Goal: Check status: Check status

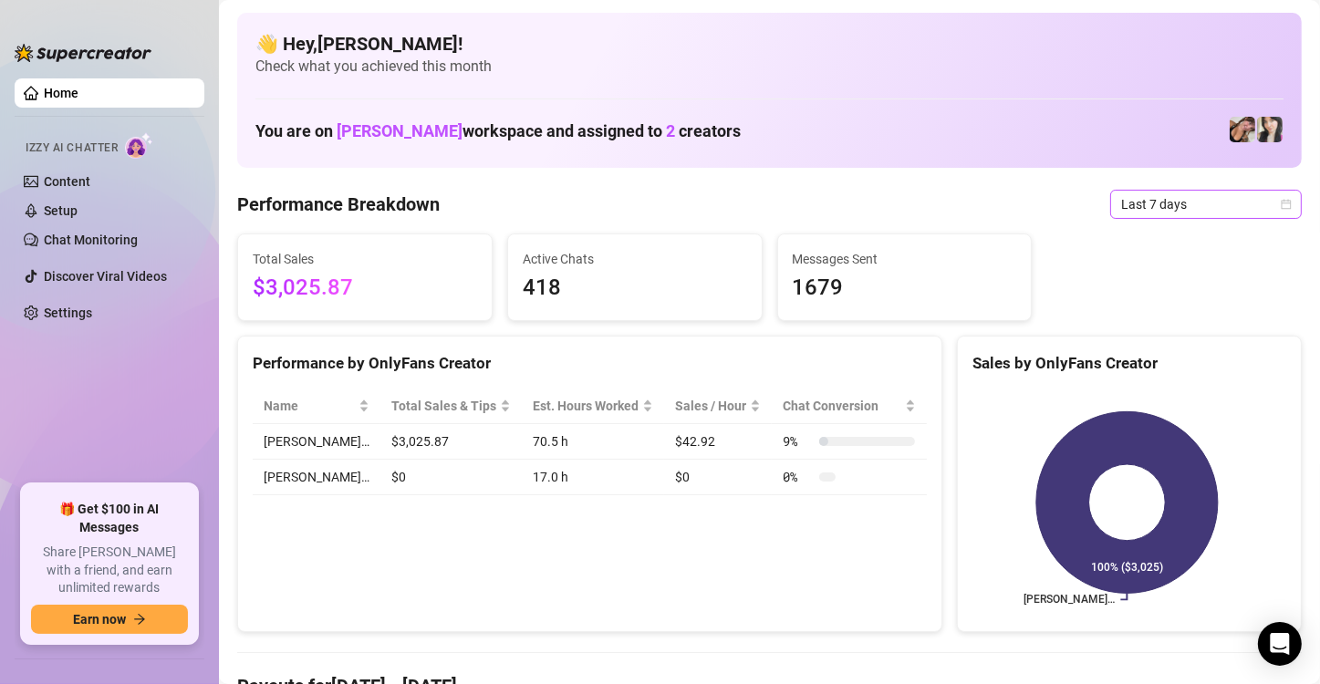
click at [1242, 191] on span "Last 7 days" at bounding box center [1206, 204] width 170 height 27
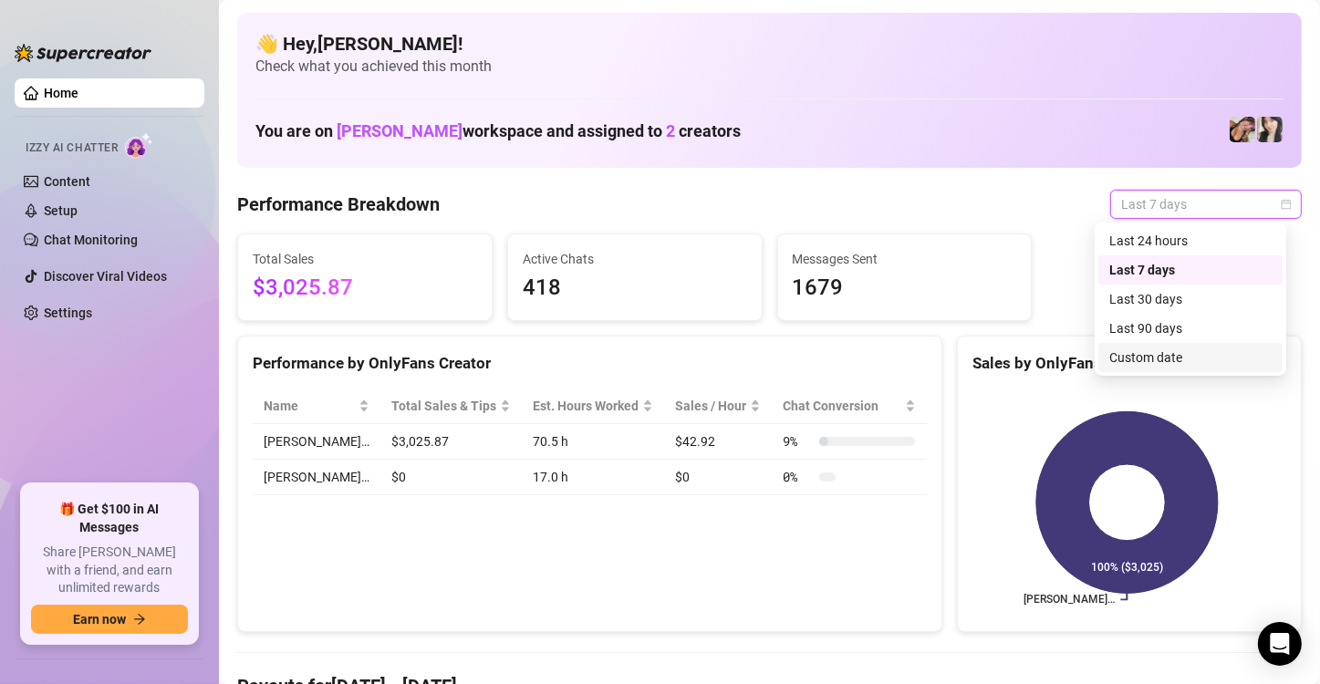
click at [1213, 356] on div "Custom date" at bounding box center [1190, 358] width 162 height 20
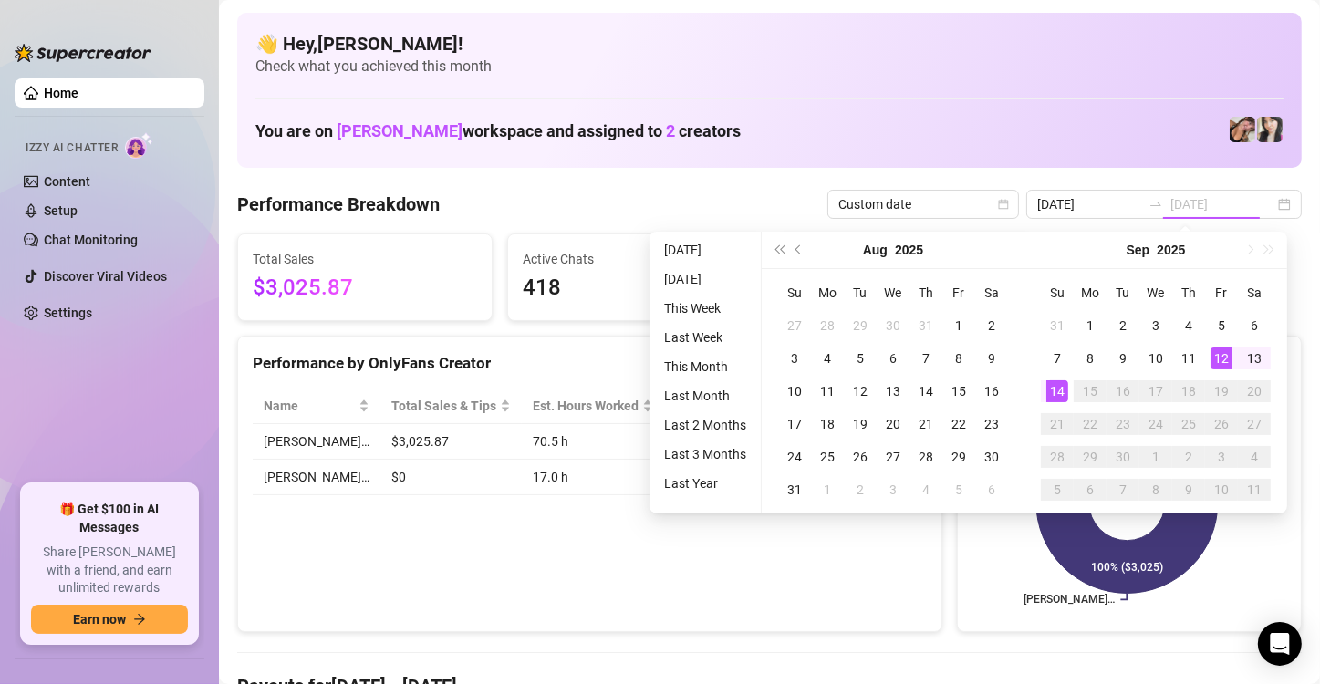
type input "[DATE]"
click at [1044, 378] on td "14" at bounding box center [1057, 391] width 33 height 33
click at [1044, 378] on div "[PERSON_NAME]… 100% ($3,025)" at bounding box center [1129, 502] width 343 height 257
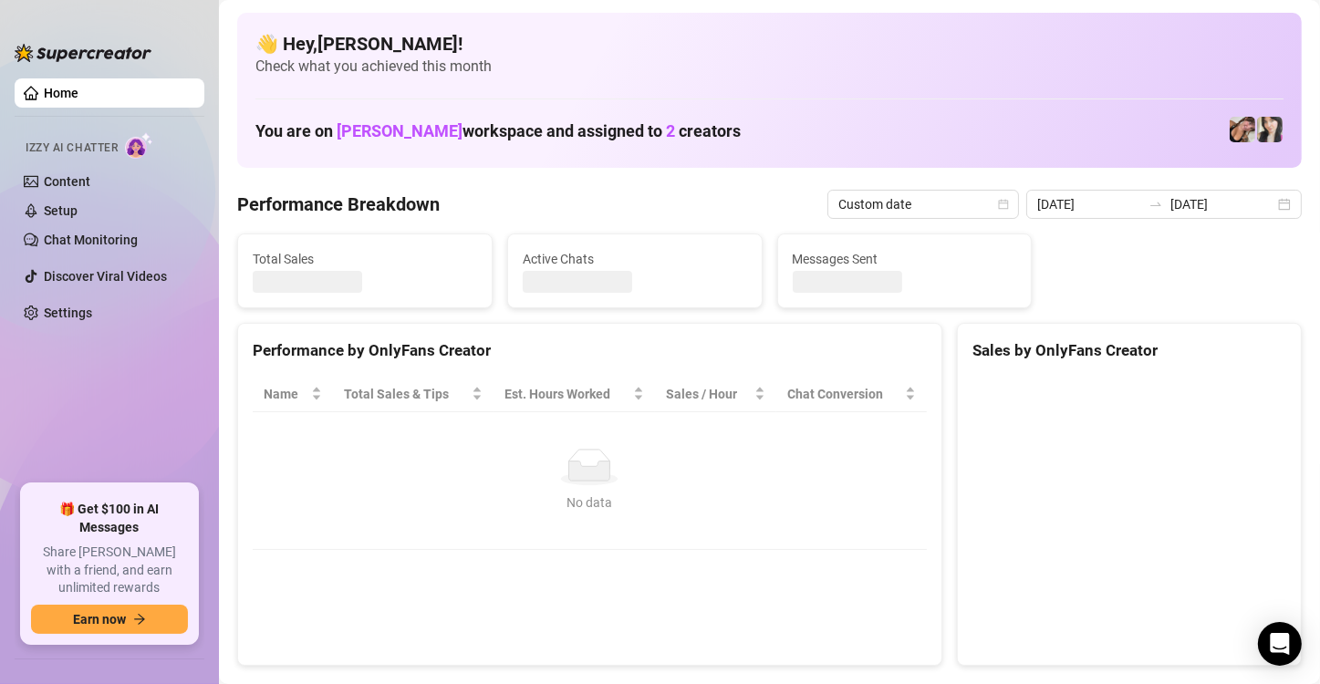
type input "[DATE]"
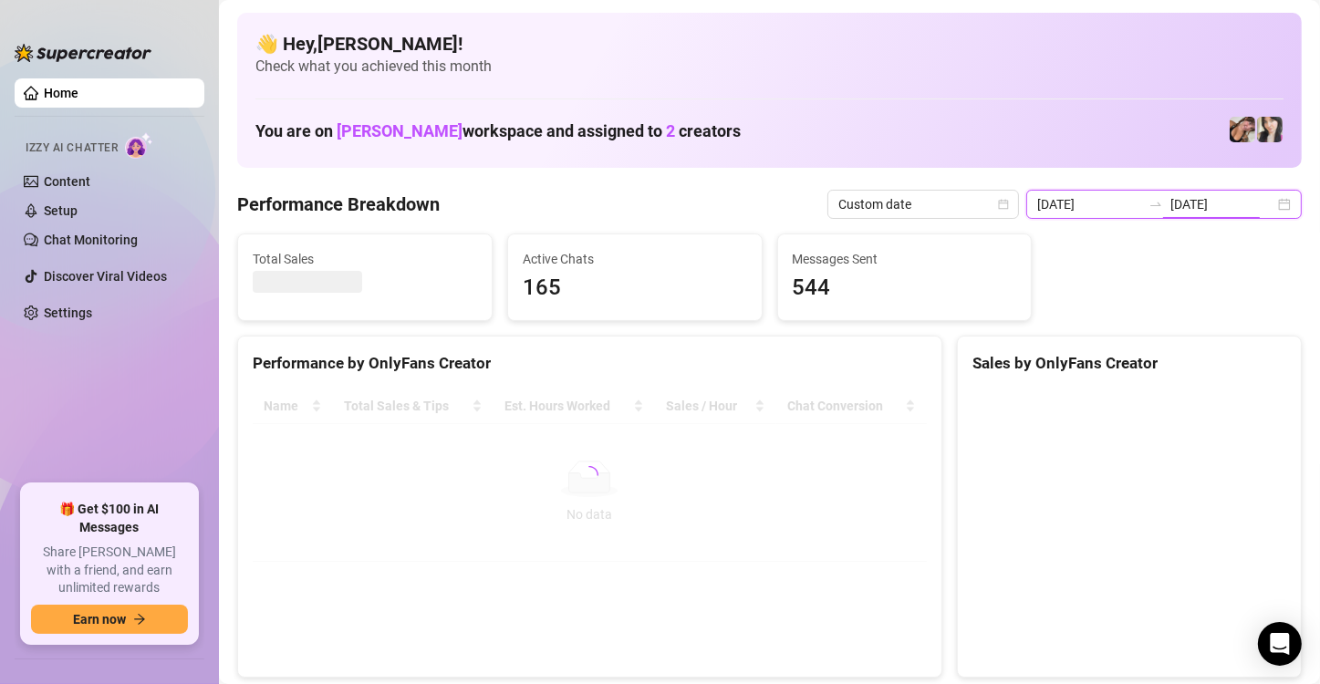
click at [1239, 212] on input "[DATE]" at bounding box center [1222, 204] width 104 height 20
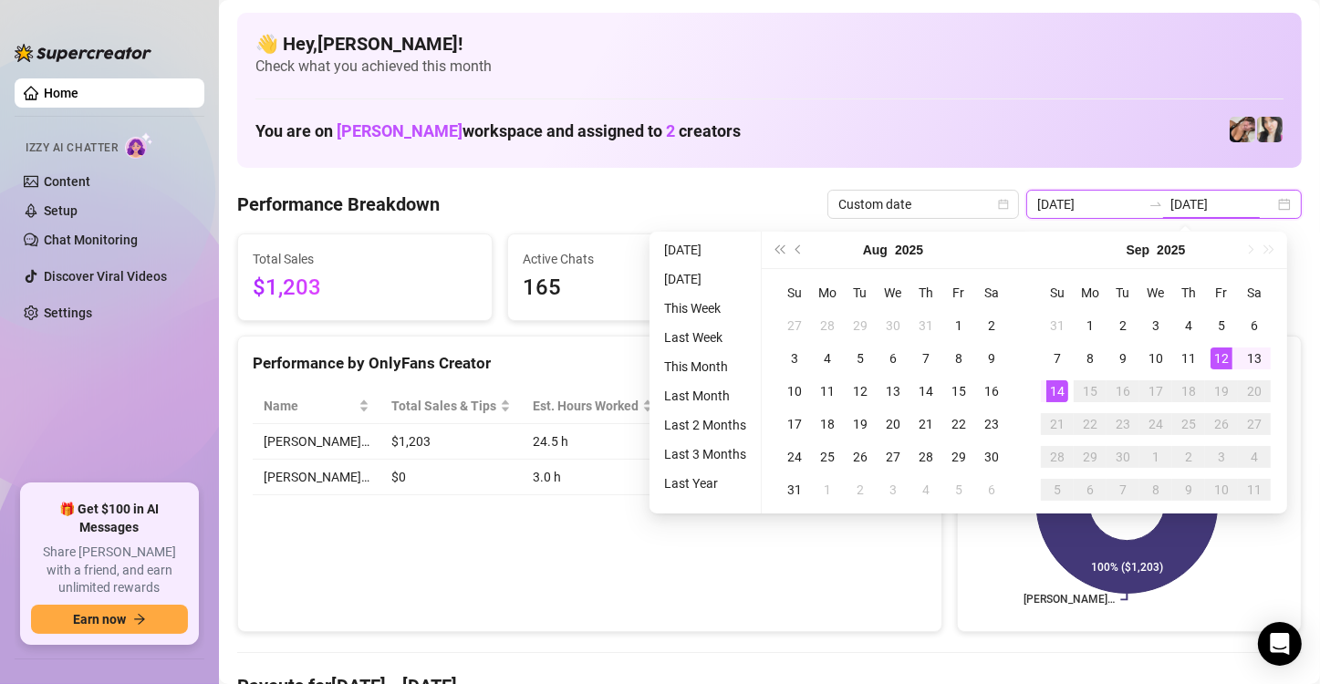
type input "[DATE]"
click at [1057, 400] on div "14" at bounding box center [1057, 391] width 22 height 22
click at [1057, 400] on rect at bounding box center [1126, 503] width 309 height 228
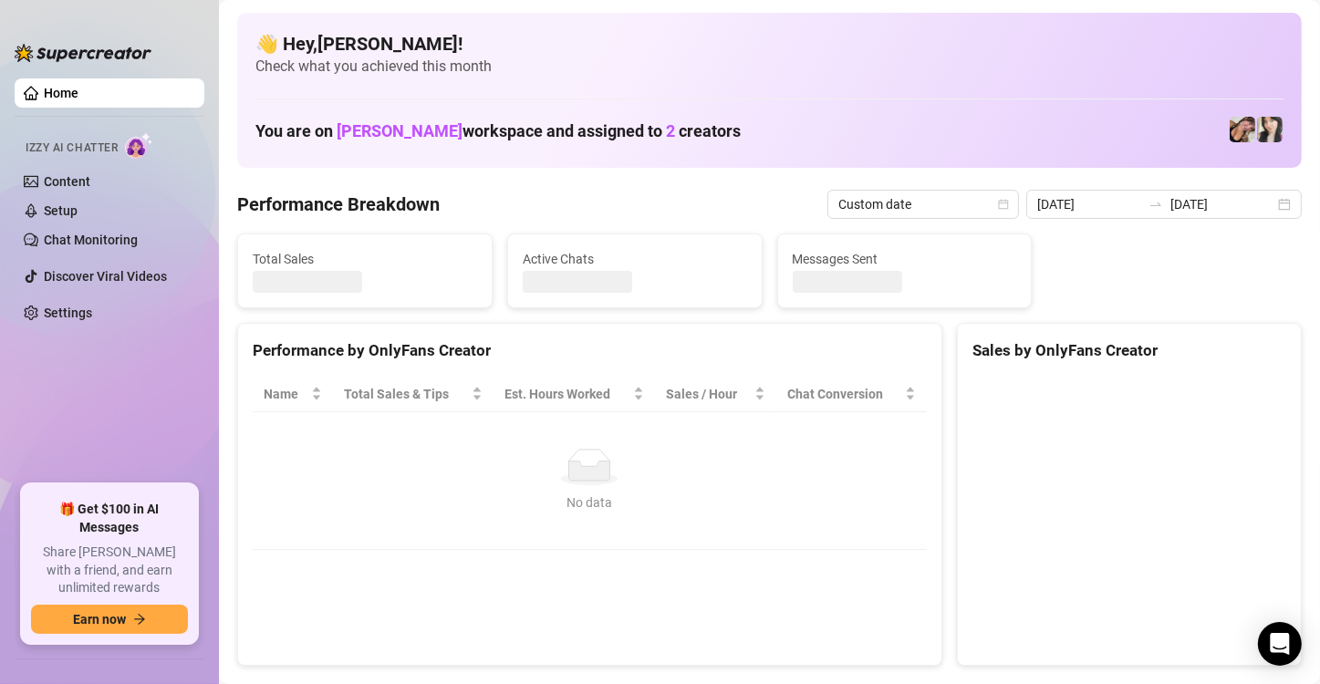
type input "[DATE]"
